Goal: Check status: Check status

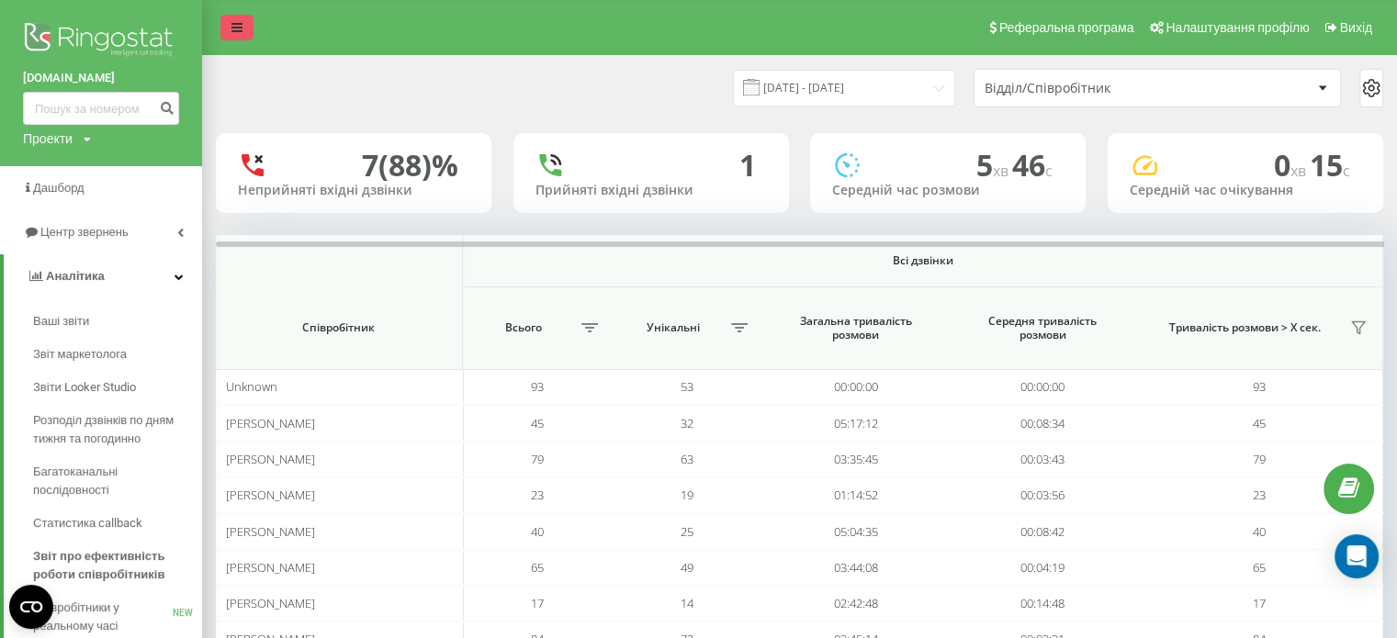
click at [237, 25] on icon at bounding box center [236, 27] width 11 height 13
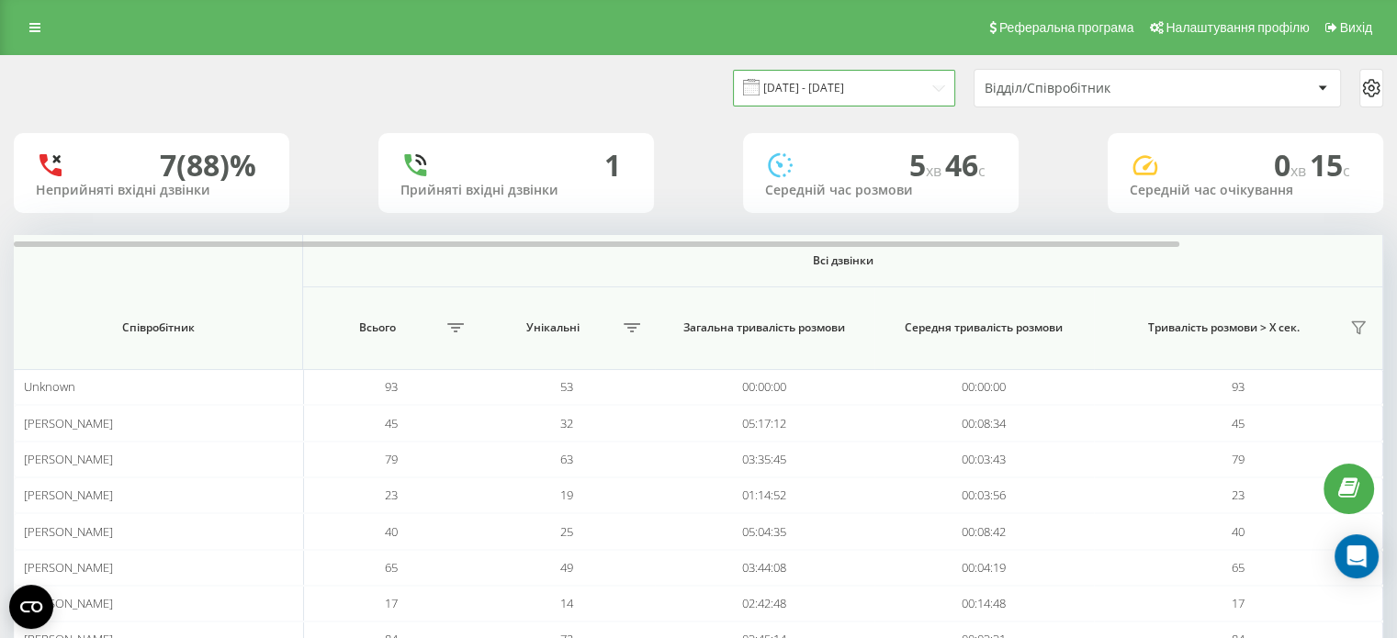
click at [871, 91] on input "[DATE] - [DATE]" at bounding box center [844, 88] width 222 height 36
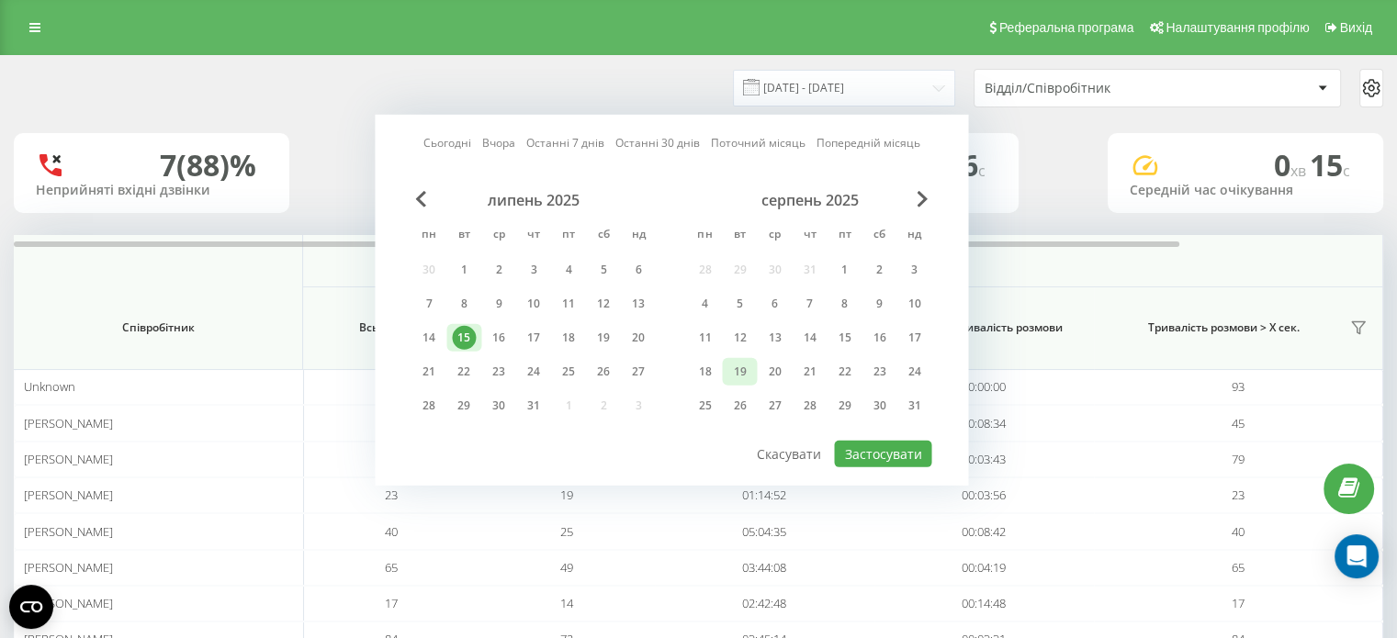
click at [754, 365] on div "19" at bounding box center [739, 372] width 35 height 28
click at [759, 366] on div "20" at bounding box center [774, 372] width 35 height 28
click at [764, 366] on div "20" at bounding box center [774, 372] width 24 height 24
click at [889, 456] on button "Застосувати" at bounding box center [882, 454] width 97 height 27
type input "[DATE] - [DATE]"
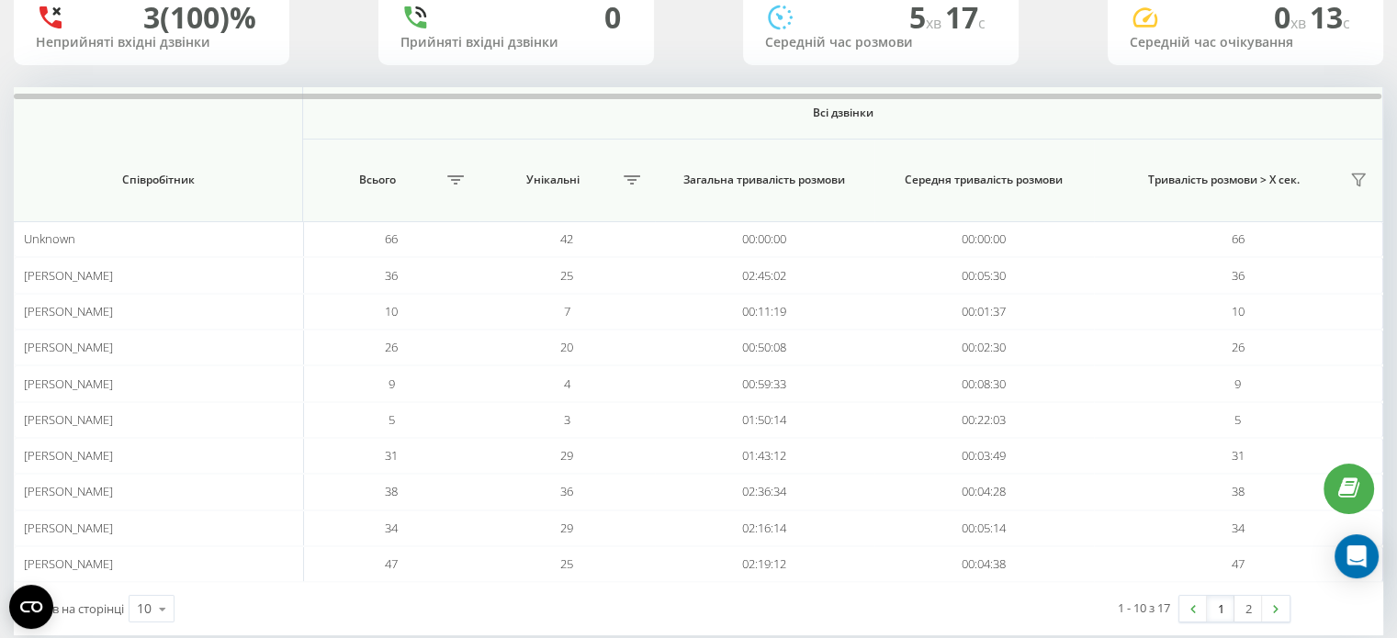
scroll to position [177, 0]
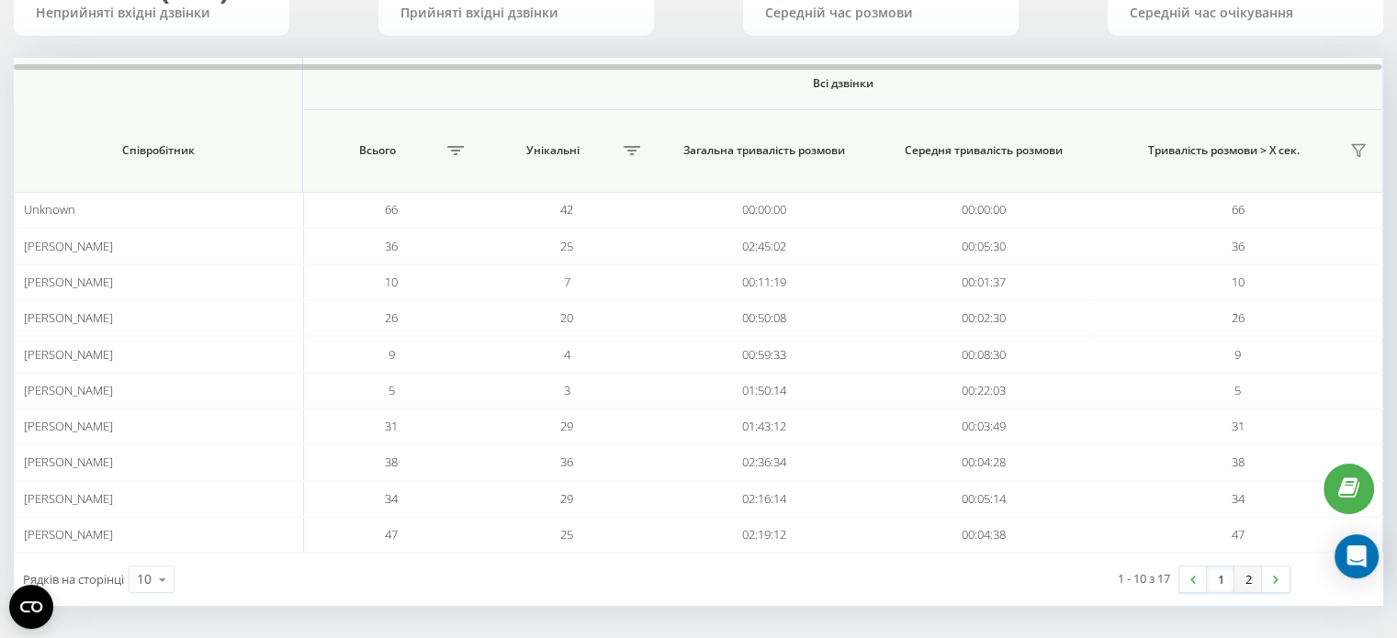
click at [1240, 576] on link "2" at bounding box center [1249, 580] width 28 height 26
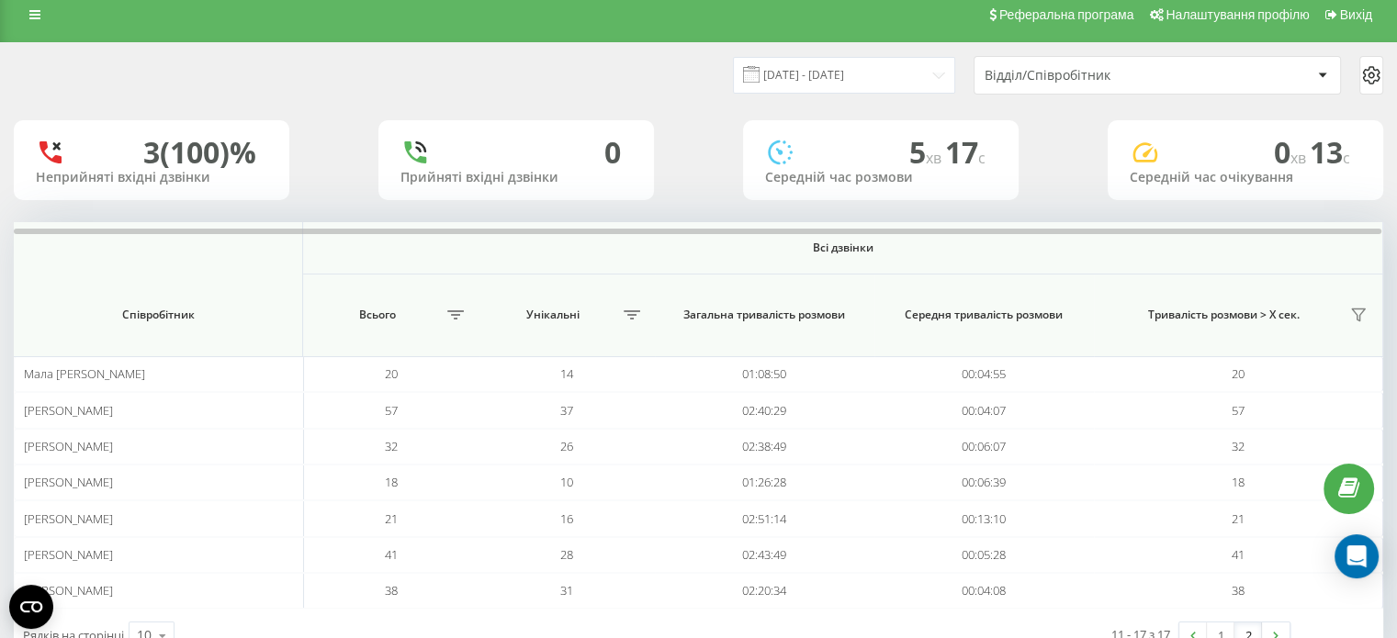
scroll to position [70, 0]
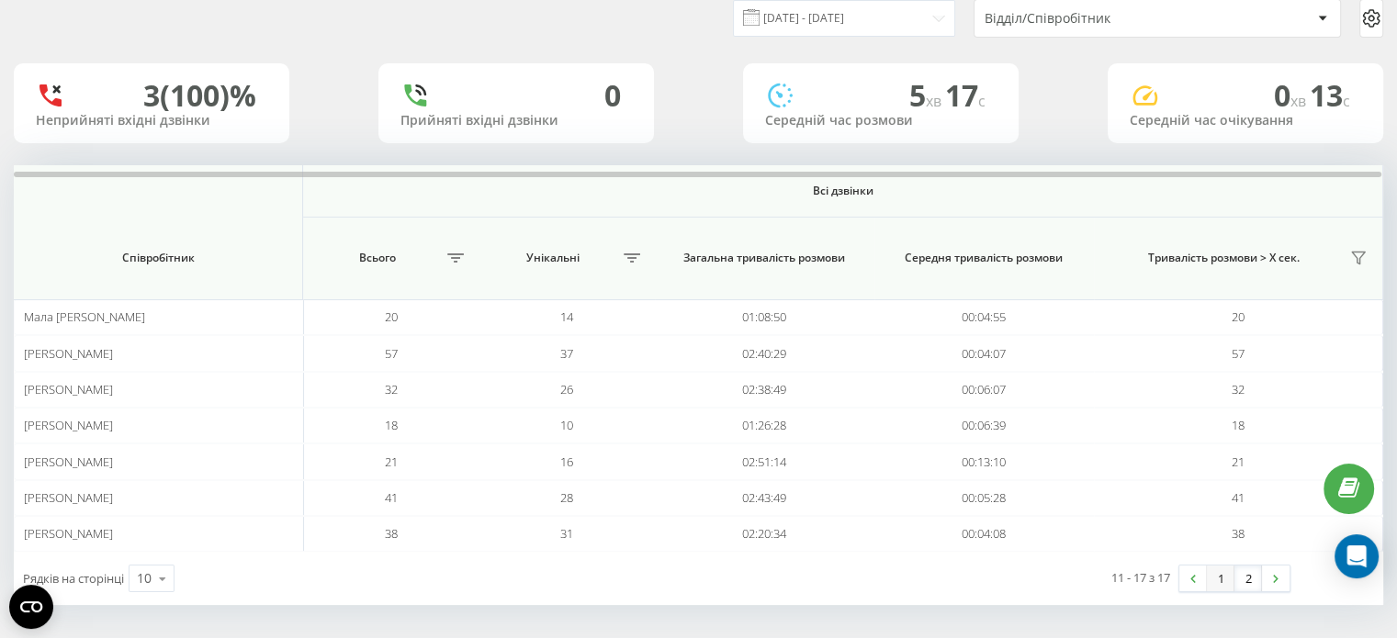
click at [1220, 574] on link "1" at bounding box center [1221, 579] width 28 height 26
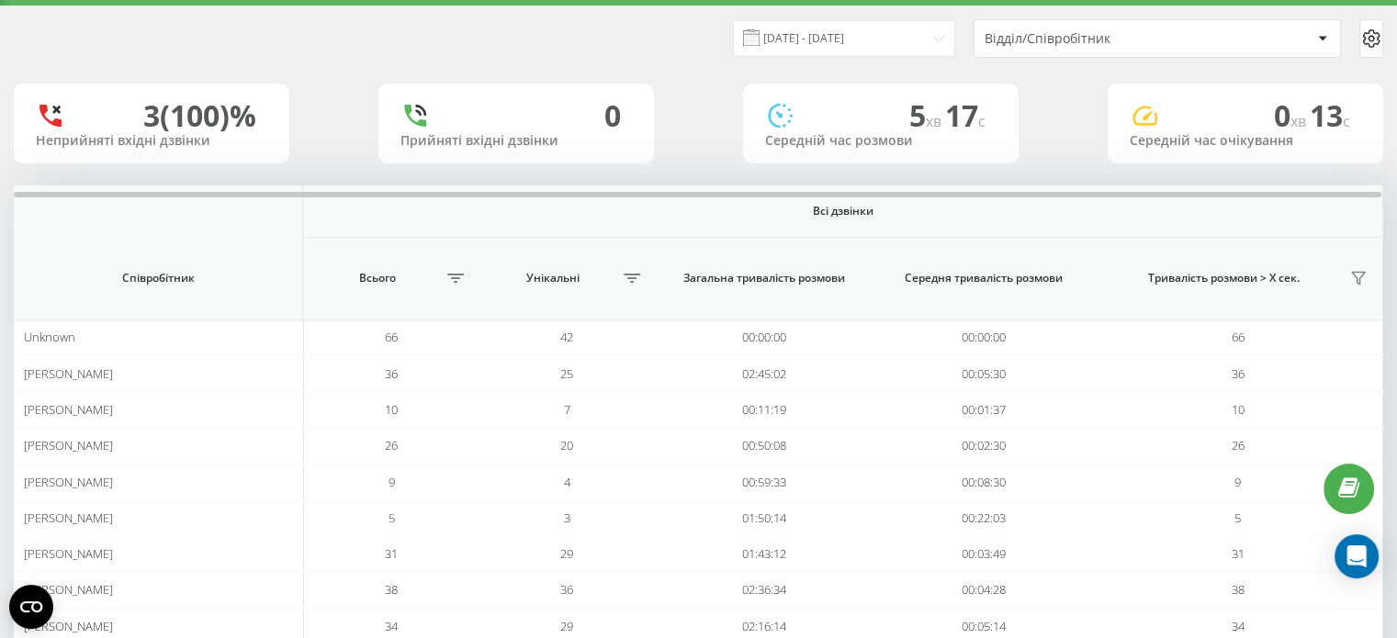
scroll to position [177, 0]
